Goal: Task Accomplishment & Management: Manage account settings

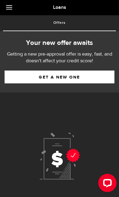
click at [92, 77] on link "Get a new one" at bounding box center [60, 76] width 110 height 13
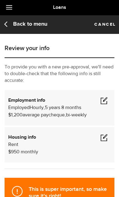
click at [3, 26] on div "Back to menu Cancel" at bounding box center [59, 24] width 119 height 19
click at [11, 26] on link "Back to menu" at bounding box center [25, 24] width 44 height 8
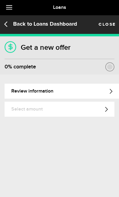
click at [10, 8] on span at bounding box center [9, 7] width 6 height 1
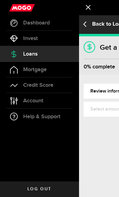
click at [57, 105] on link "Account Compte" at bounding box center [39, 100] width 79 height 15
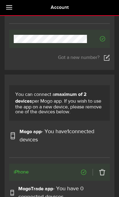
scroll to position [222, 0]
